Goal: Transaction & Acquisition: Purchase product/service

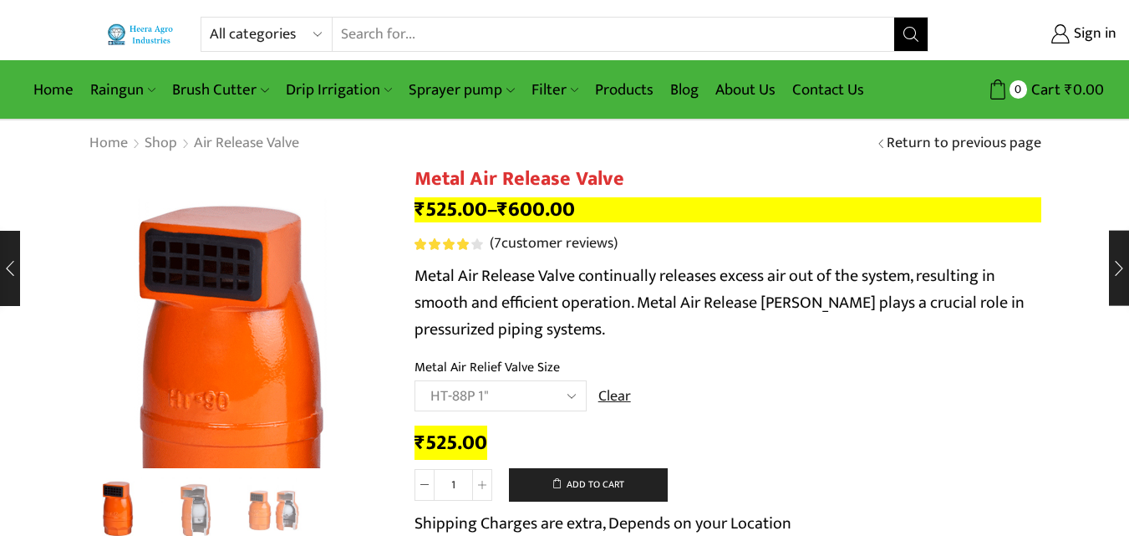
select select "ht-88p-1"
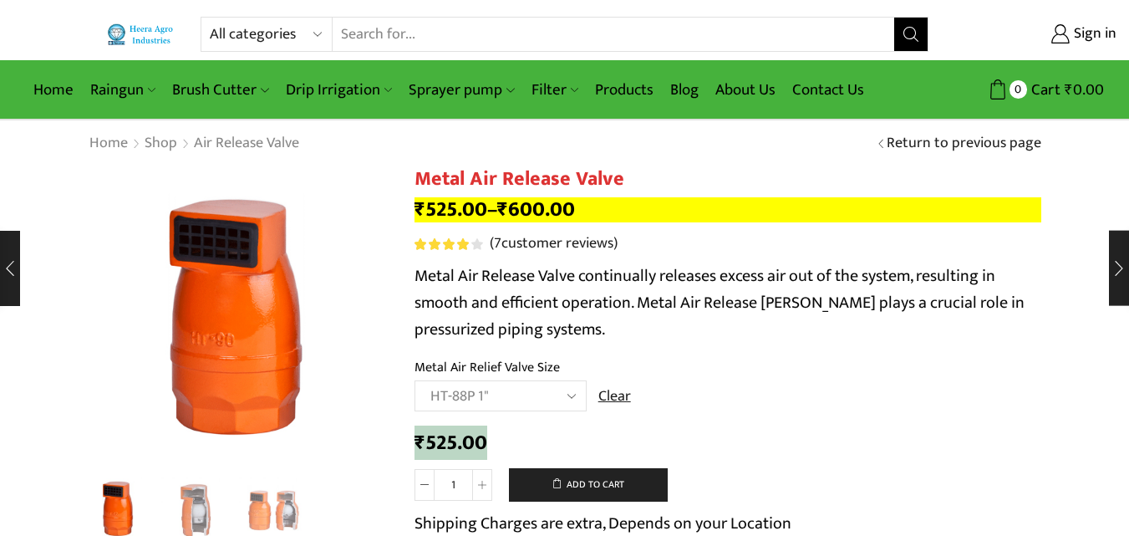
click at [522, 398] on select "Choose an option HT-88P 1" HT-89 1.5"" at bounding box center [501, 395] width 172 height 31
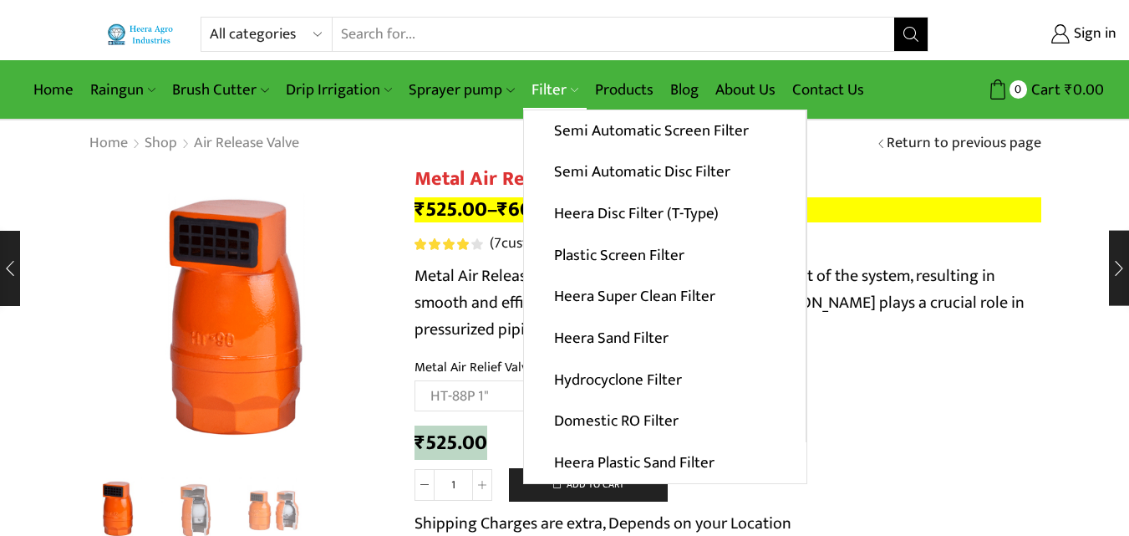
click at [542, 79] on link "Filter" at bounding box center [555, 89] width 64 height 39
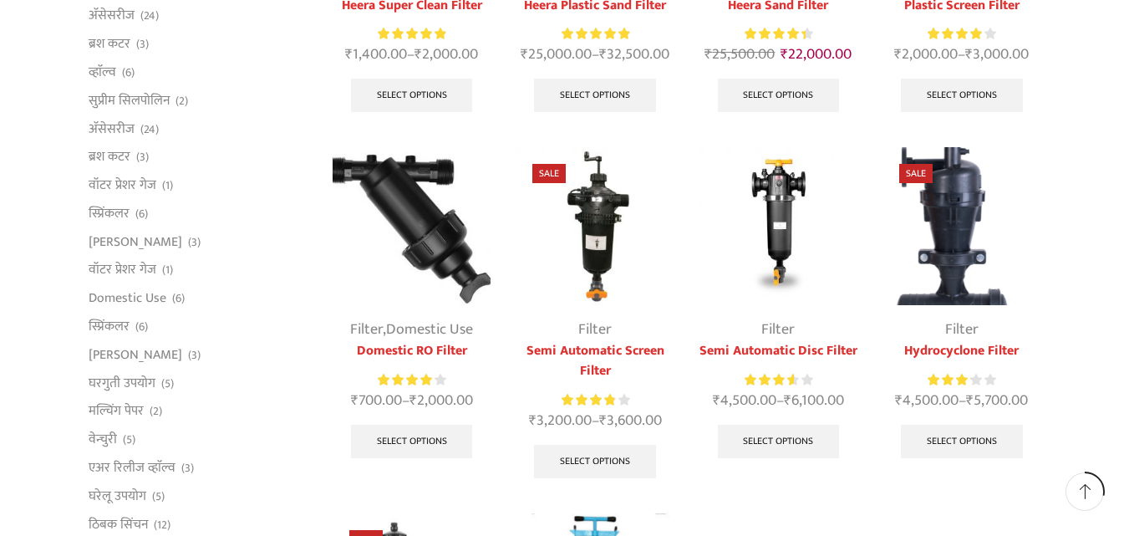
scroll to position [418, 0]
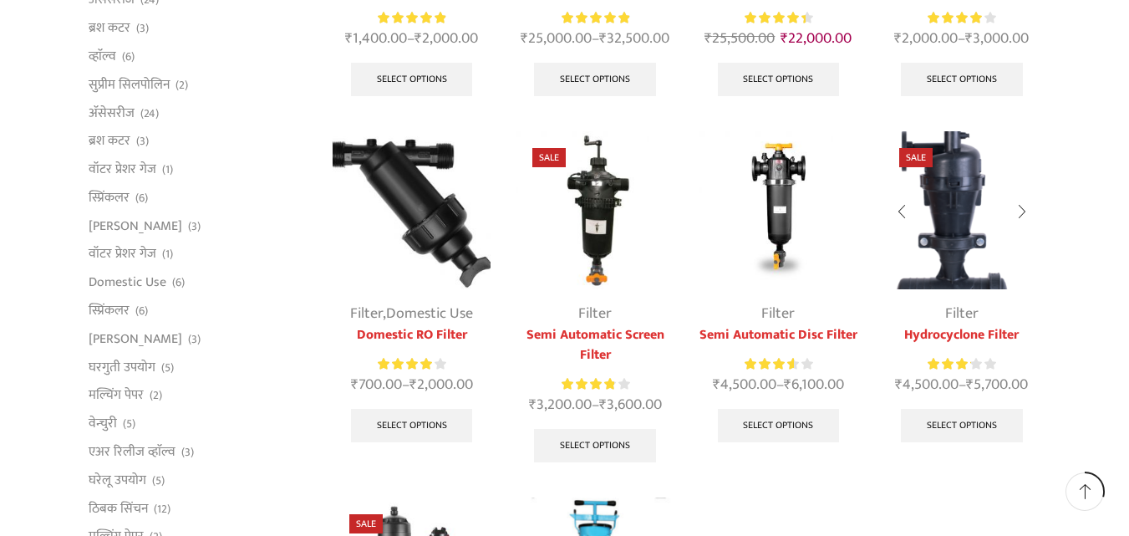
click at [953, 272] on img at bounding box center [962, 210] width 158 height 158
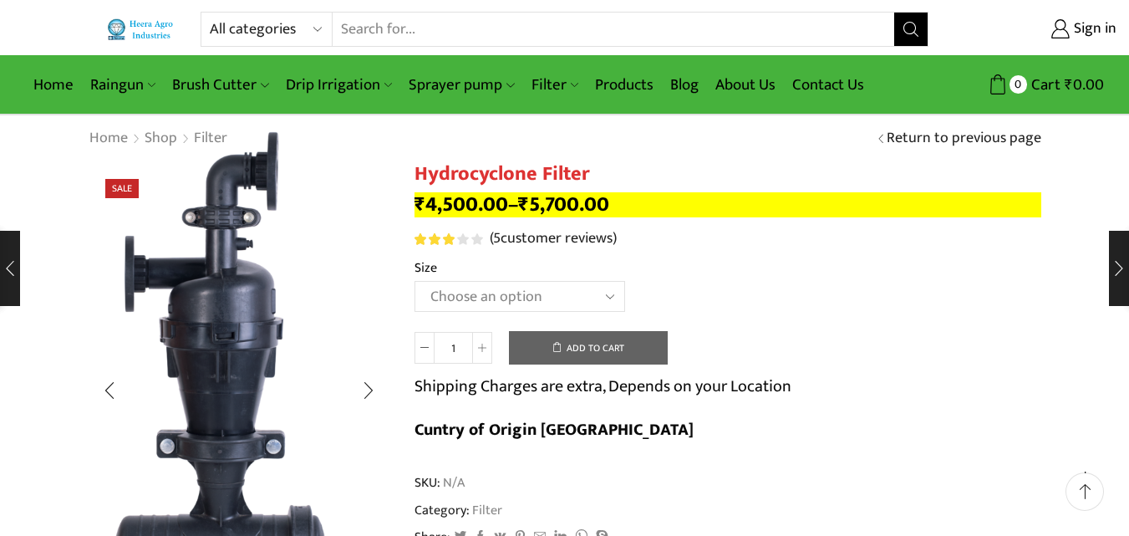
scroll to position [84, 0]
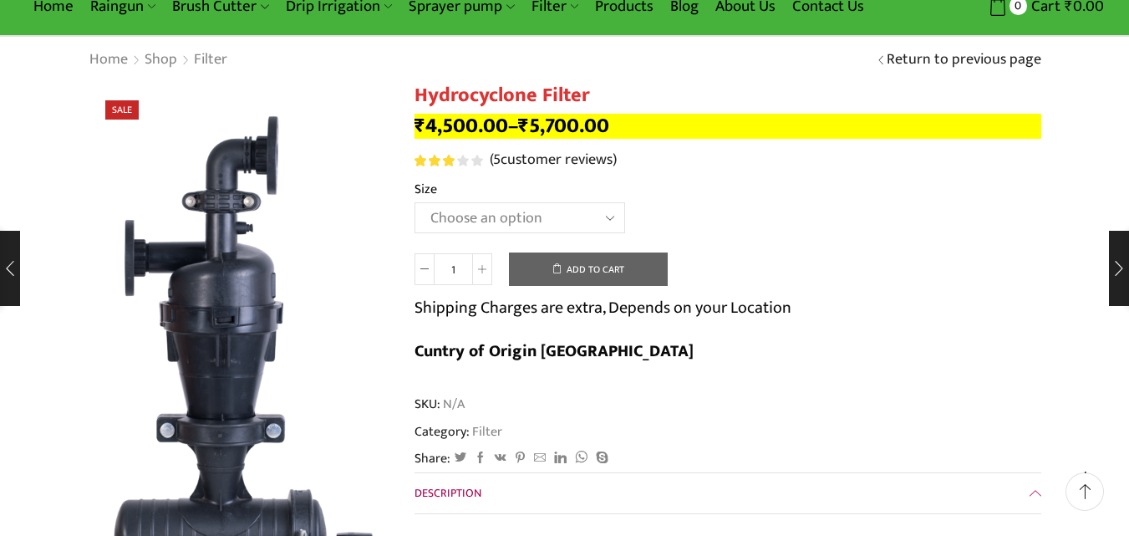
click at [485, 204] on select "Choose an option 2" Hydrocyclone Filter 2.5" Hydrocyclone Filter 3" Hydrocyclon…" at bounding box center [520, 217] width 211 height 31
click at [415, 202] on select "Choose an option 2" Hydrocyclone Filter 2.5" Hydrocyclone Filter 3" Hydrocyclon…" at bounding box center [520, 217] width 211 height 31
select select "2" Hydrocyclone Filter"
